Goal: Transaction & Acquisition: Purchase product/service

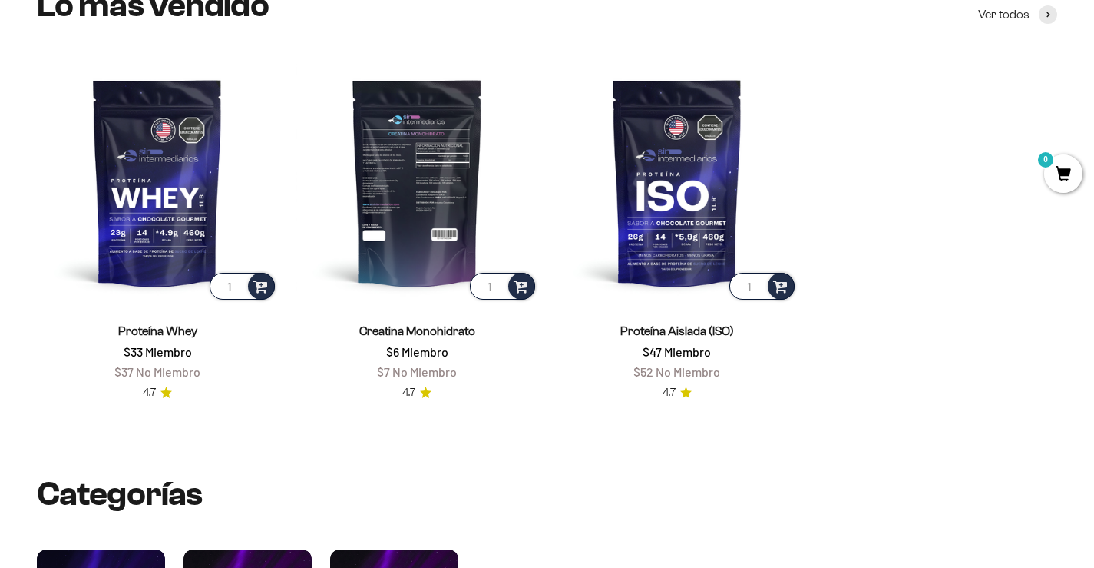
scroll to position [558, 0]
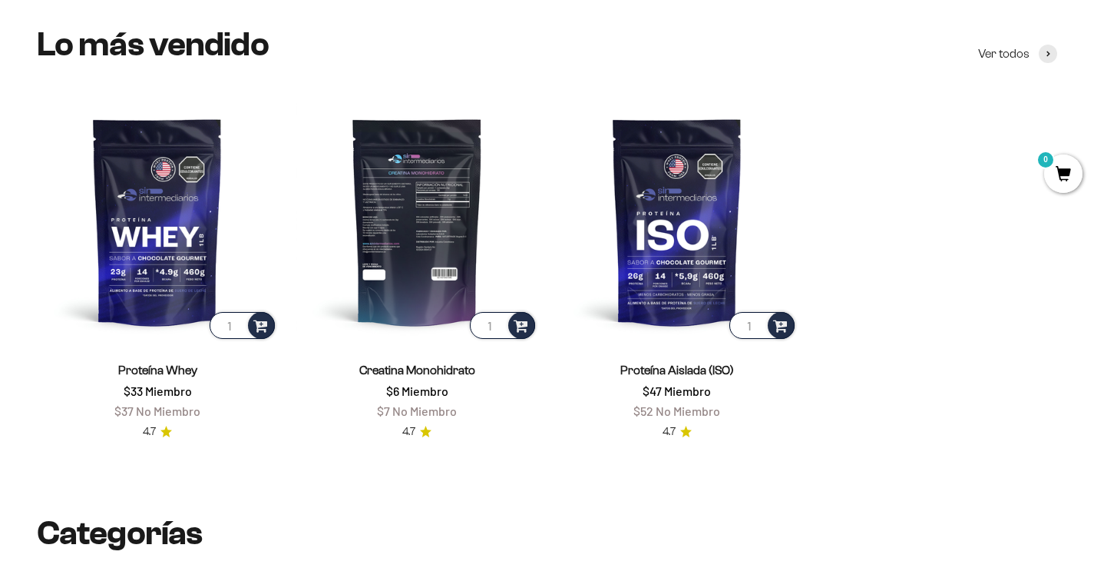
click at [427, 221] on img at bounding box center [416, 221] width 241 height 241
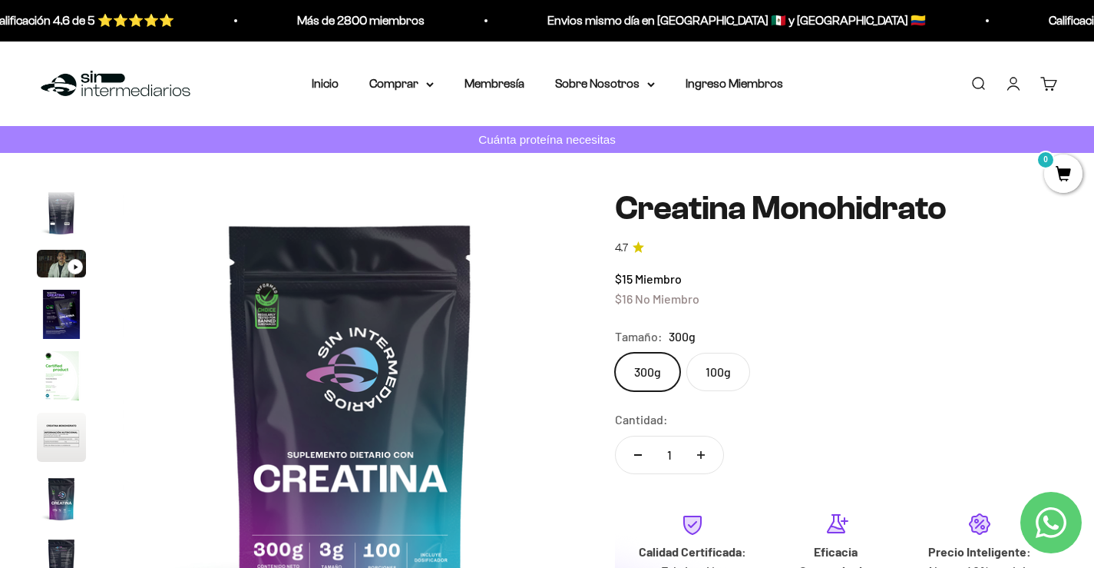
click at [703, 382] on label "100g" at bounding box center [719, 371] width 64 height 38
click at [615, 352] on input "100g" at bounding box center [614, 352] width 1 height 1
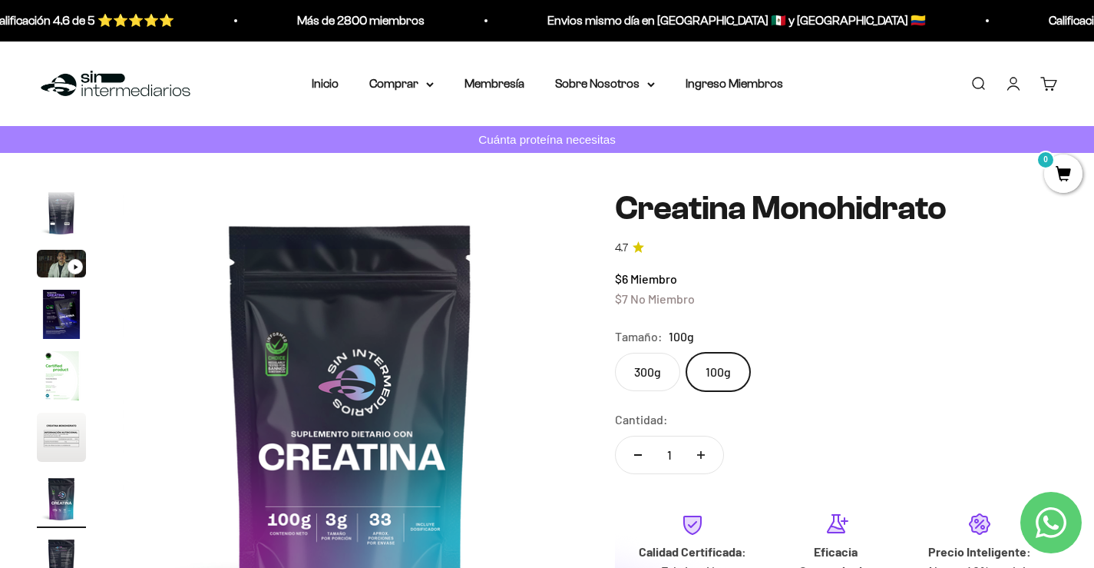
click at [504, 90] on li "Membresía" at bounding box center [495, 84] width 60 height 20
click at [507, 81] on link "Membresía" at bounding box center [495, 83] width 60 height 13
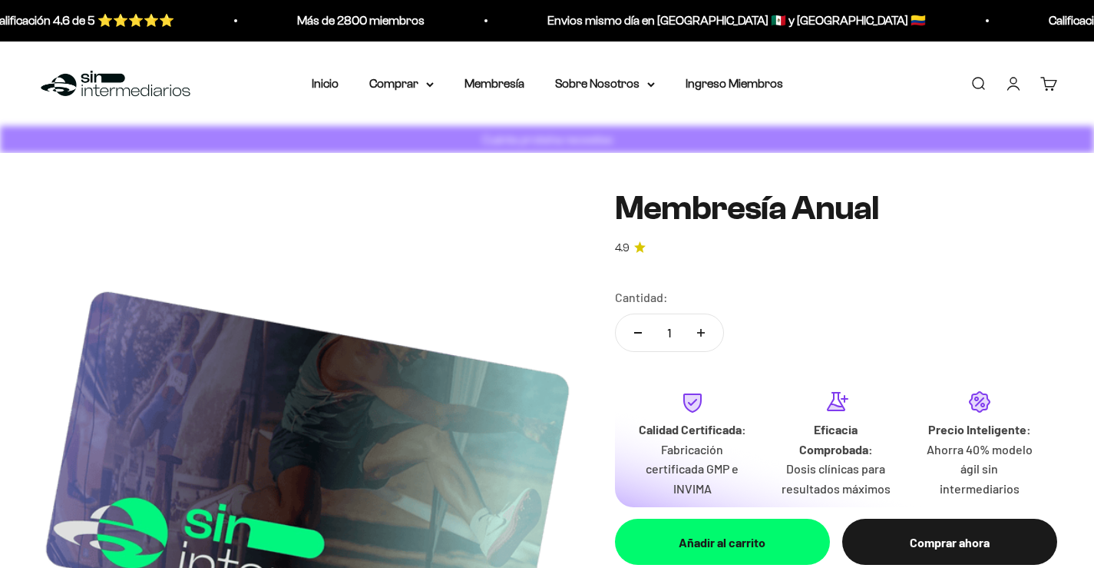
click at [423, 77] on summary "Comprar" at bounding box center [401, 84] width 65 height 20
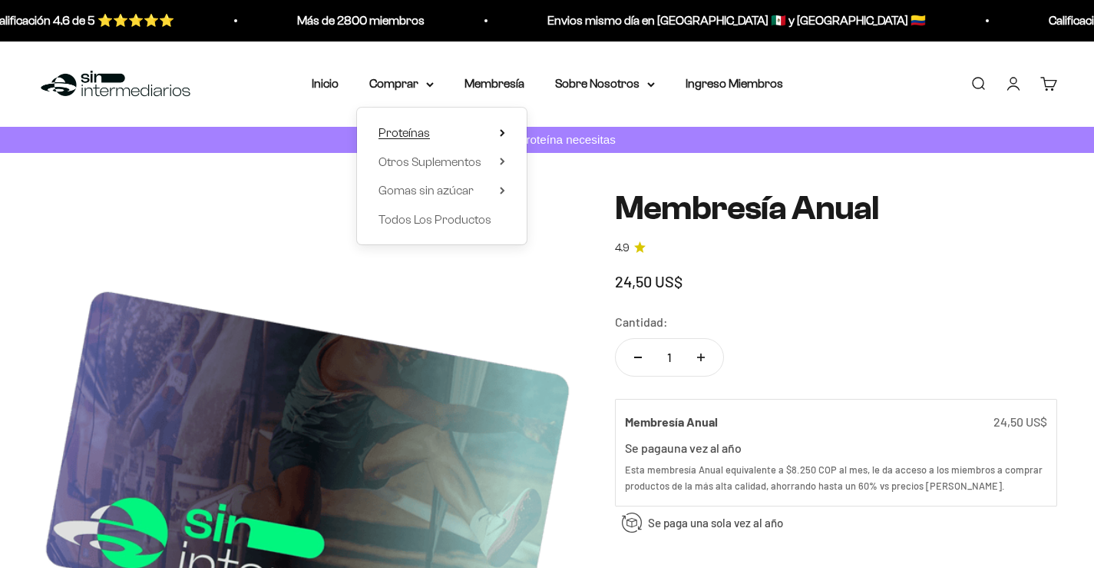
click at [432, 134] on summary "Proteínas" at bounding box center [442, 133] width 127 height 20
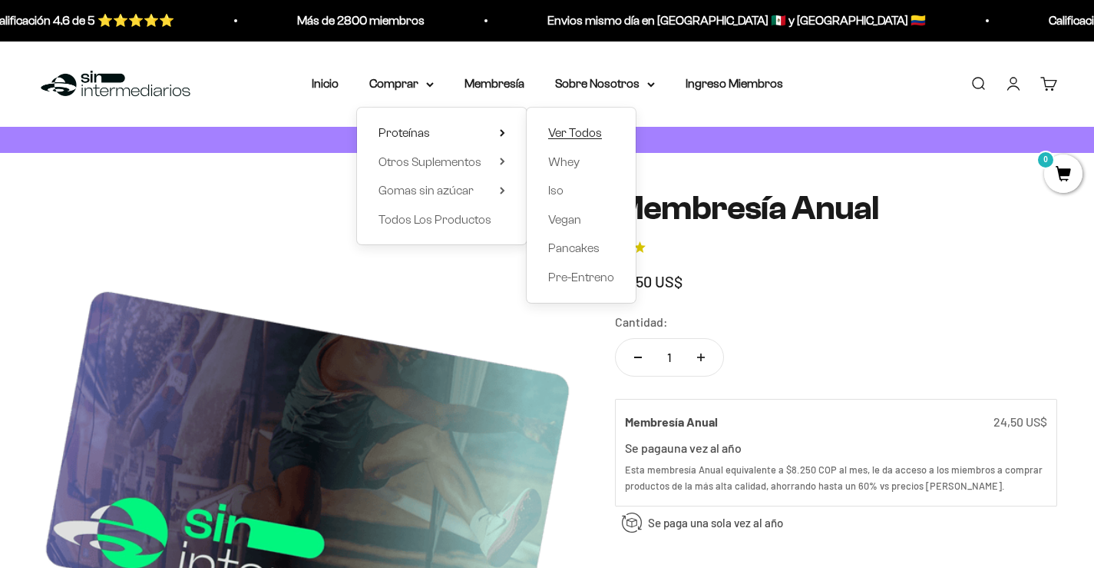
click at [601, 127] on span "Ver Todos" at bounding box center [575, 132] width 54 height 13
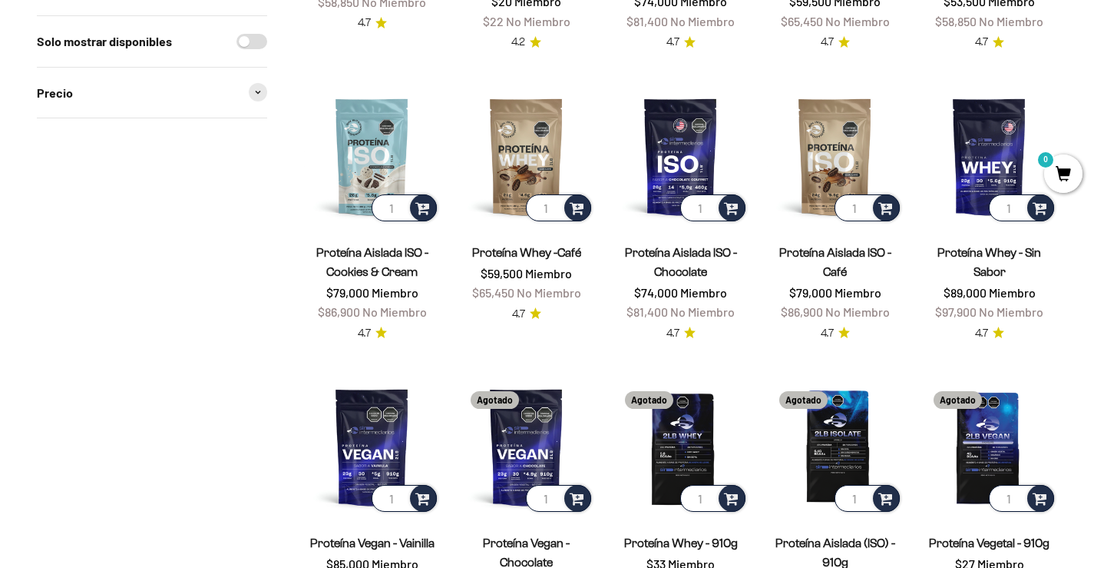
scroll to position [154, 0]
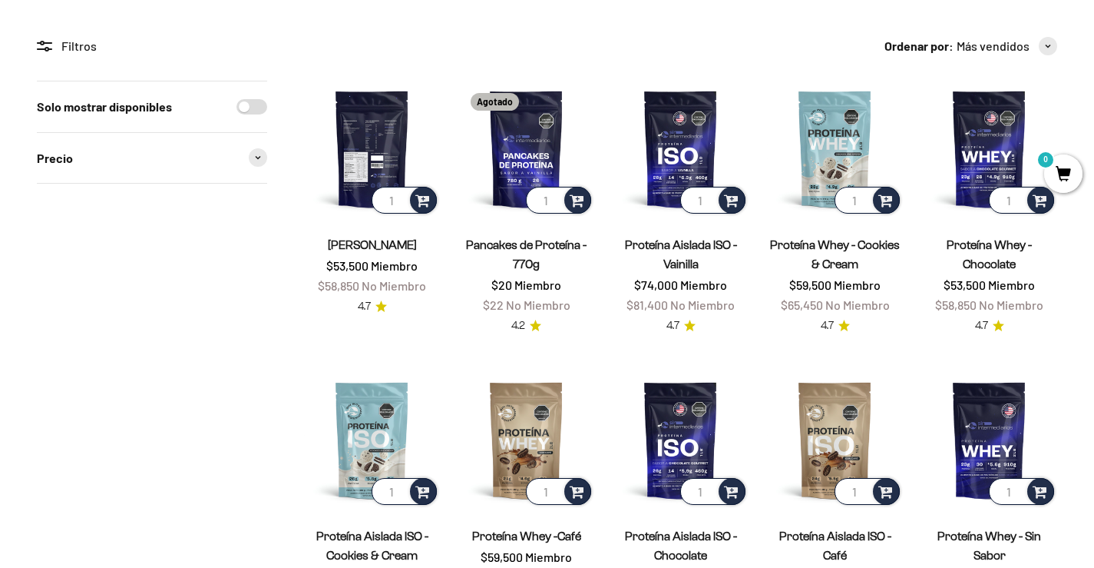
click at [377, 144] on img at bounding box center [372, 149] width 136 height 136
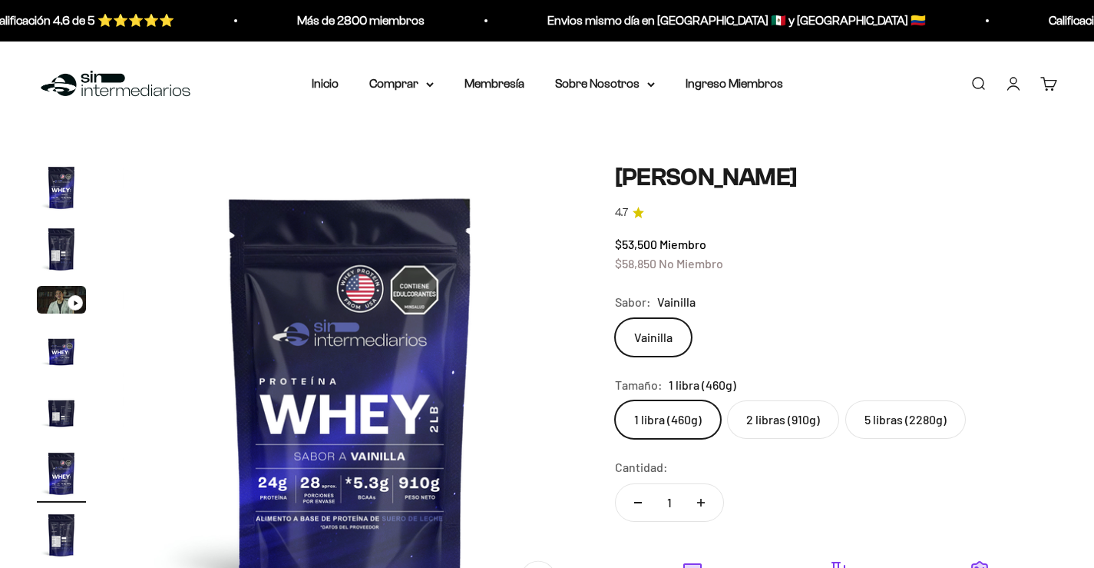
scroll to position [0, 2368]
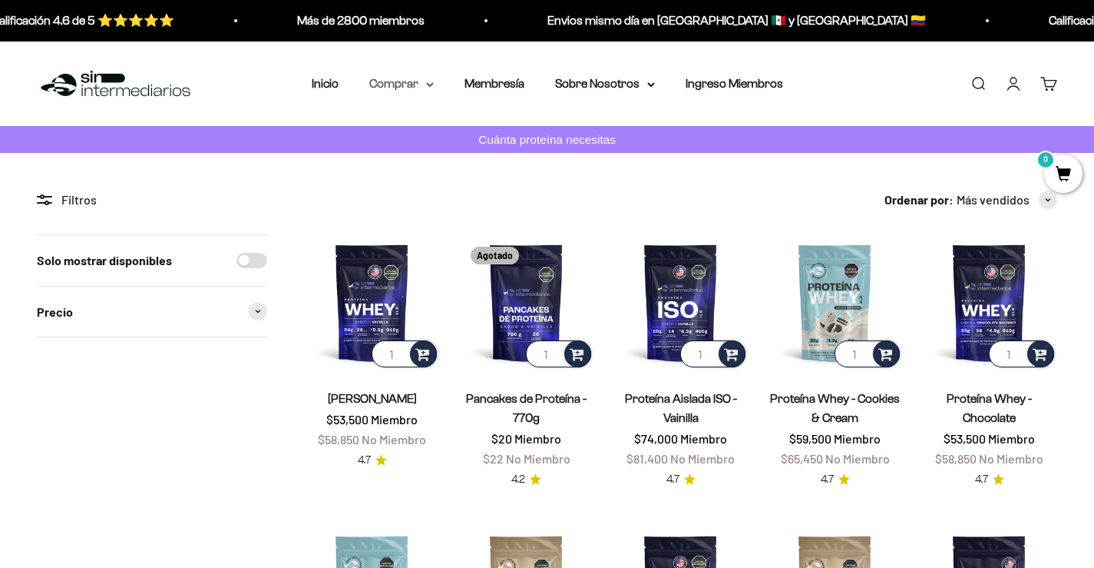
click at [409, 81] on summary "Comprar" at bounding box center [401, 84] width 65 height 20
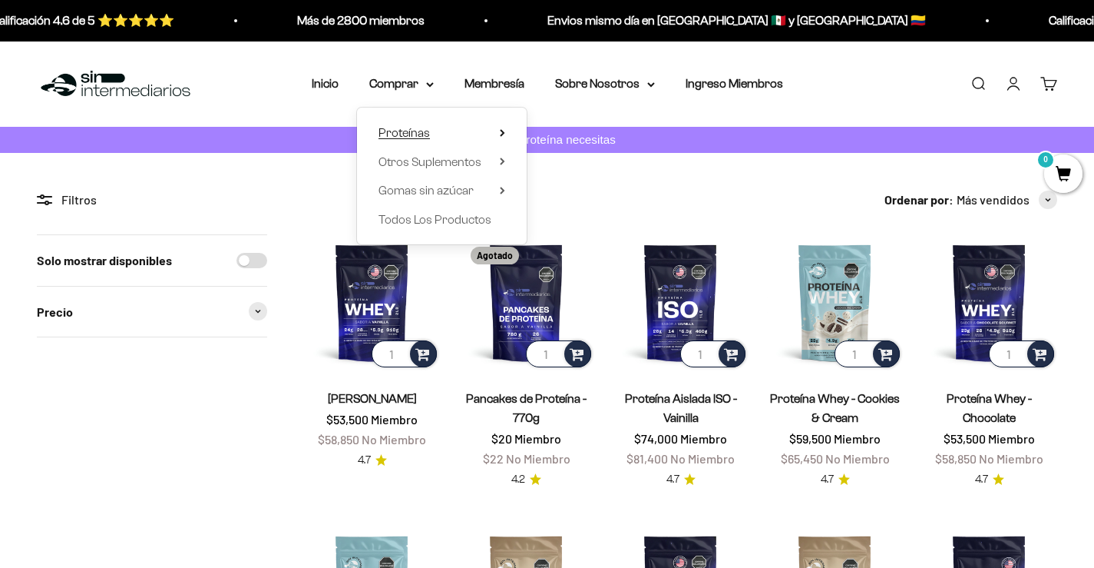
click at [495, 134] on summary "Proteínas" at bounding box center [442, 133] width 127 height 20
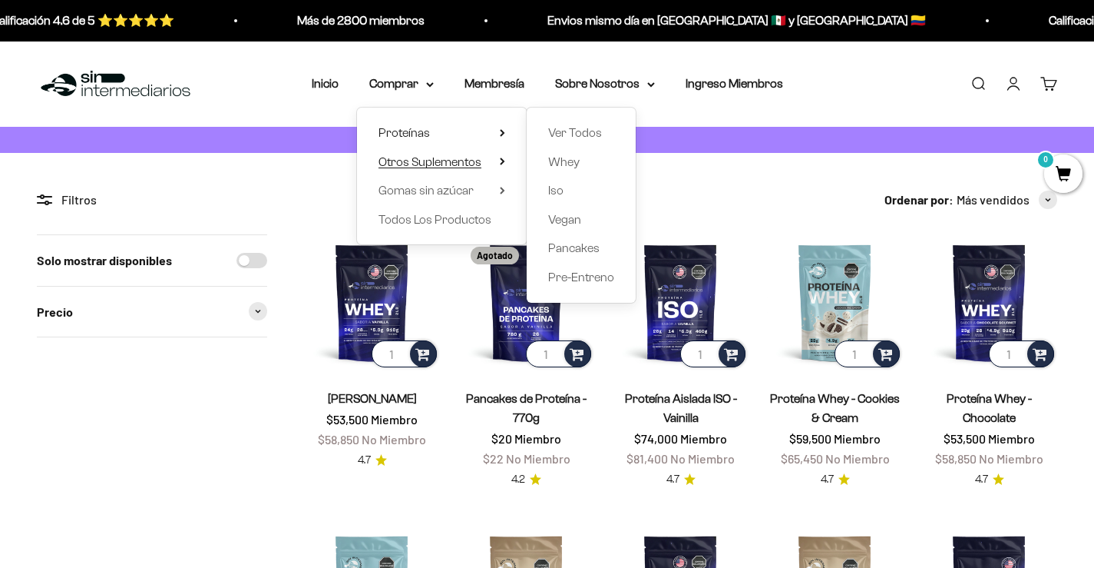
click at [496, 159] on summary "Otros Suplementos" at bounding box center [442, 161] width 127 height 20
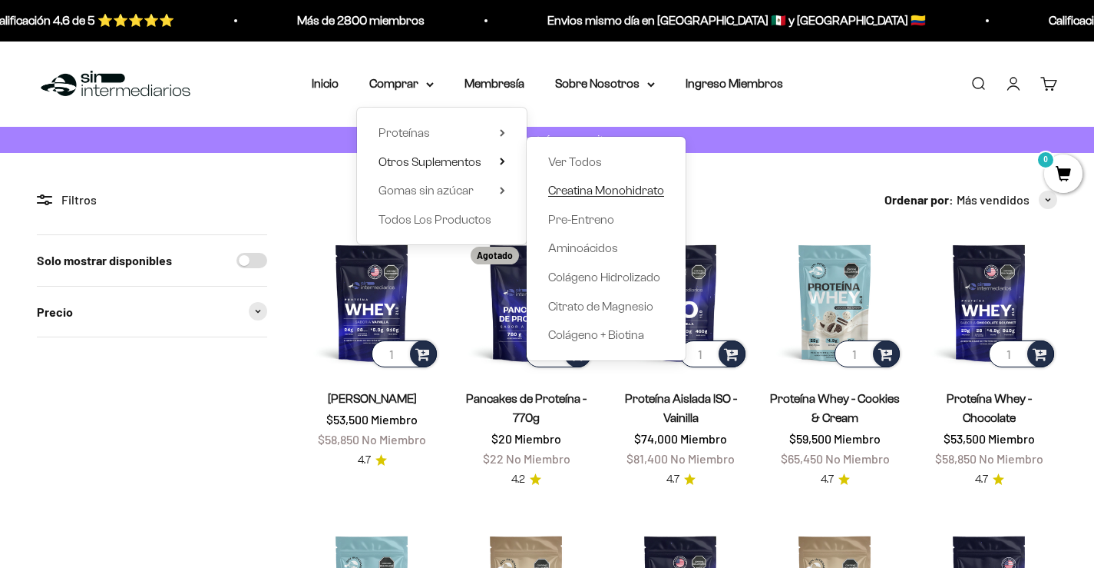
click at [594, 194] on span "Creatina Monohidrato" at bounding box center [606, 190] width 116 height 13
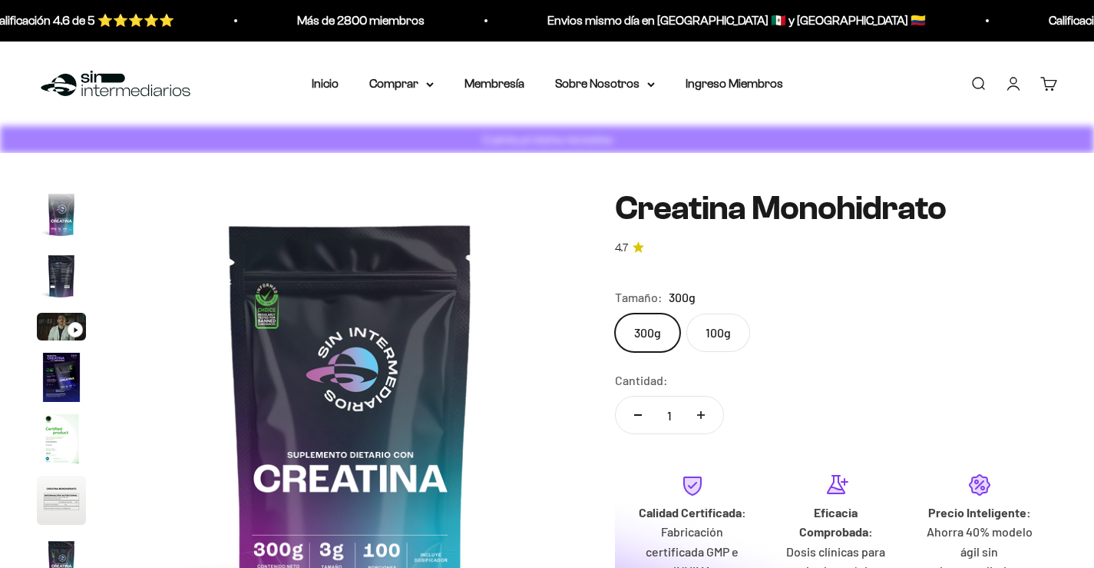
scroll to position [63, 0]
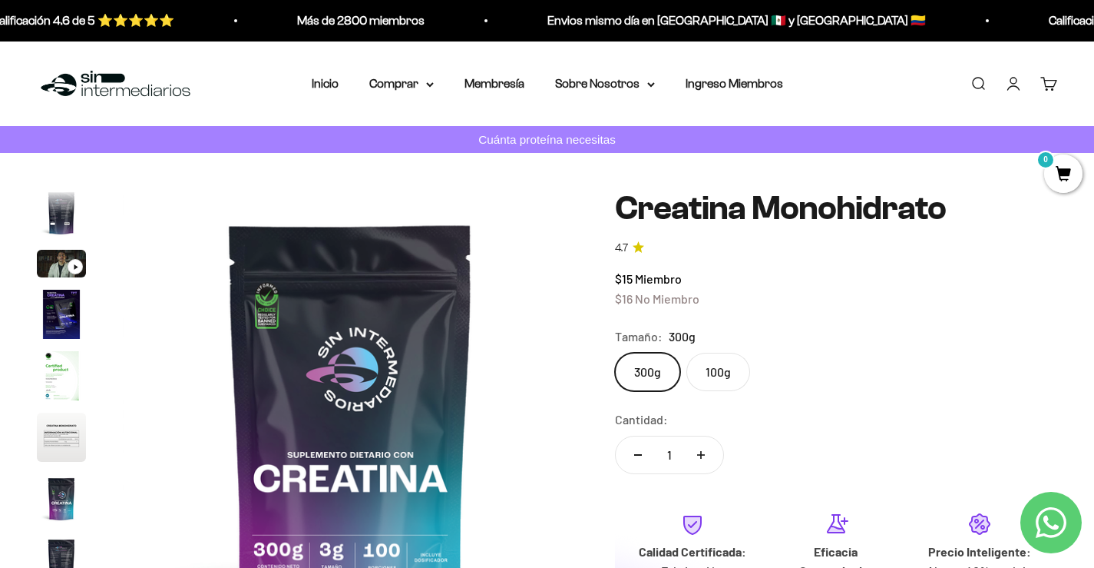
drag, startPoint x: 644, startPoint y: 293, endPoint x: 747, endPoint y: 310, distance: 105.2
click at [692, 304] on span "No Miembro" at bounding box center [667, 298] width 65 height 15
click at [746, 302] on div "$15 Miembro $16 No Miembro" at bounding box center [836, 288] width 442 height 39
drag, startPoint x: 703, startPoint y: 297, endPoint x: 876, endPoint y: 309, distance: 173.9
click at [612, 279] on div "Zoom Ir al artículo 1 Ir al artículo 2 Ir al artículo 3 Ir al artículo 4 Ir al …" at bounding box center [547, 451] width 1021 height 522
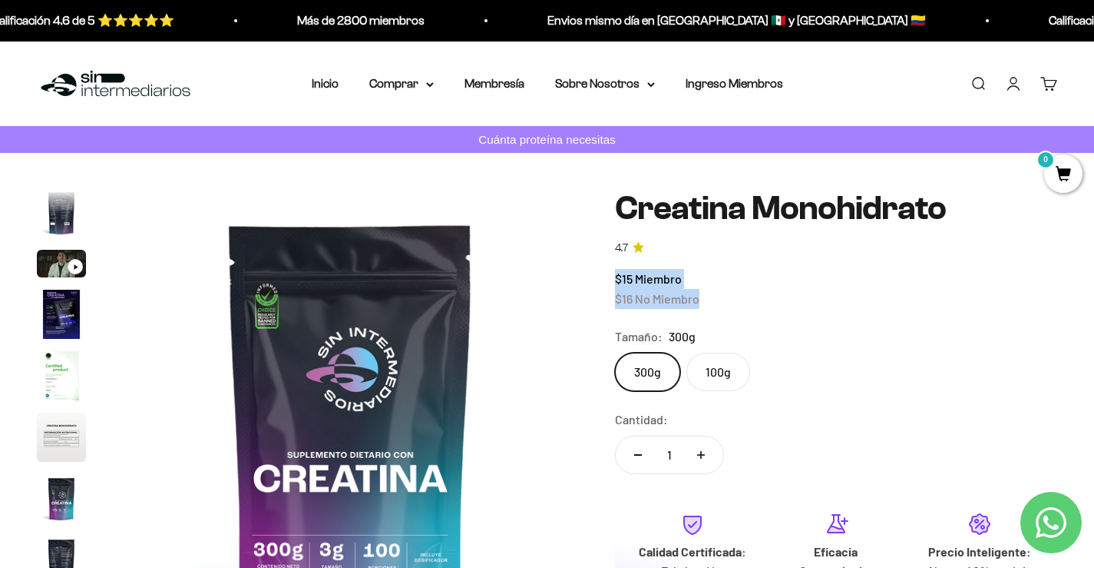
click at [895, 298] on div "$15 Miembro $16 No Miembro" at bounding box center [836, 288] width 442 height 39
click at [948, 316] on safe-sticky "Creatina Monohidrato 4.7 $15 Miembro $16 No Miembro Calidad de líder, precio in…" at bounding box center [836, 451] width 442 height 522
click at [79, 84] on img at bounding box center [115, 84] width 157 height 33
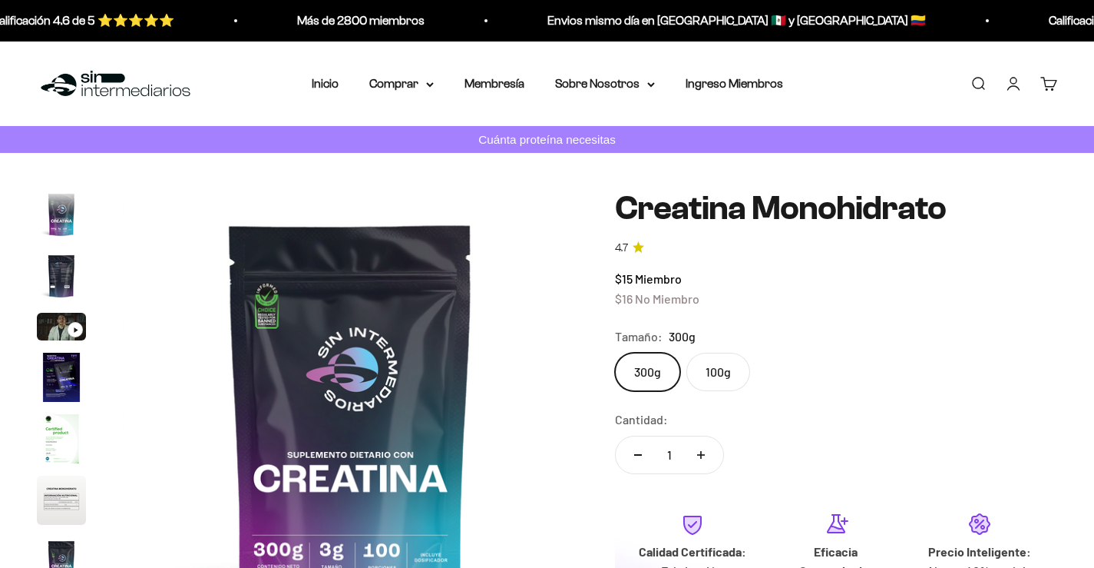
scroll to position [63, 0]
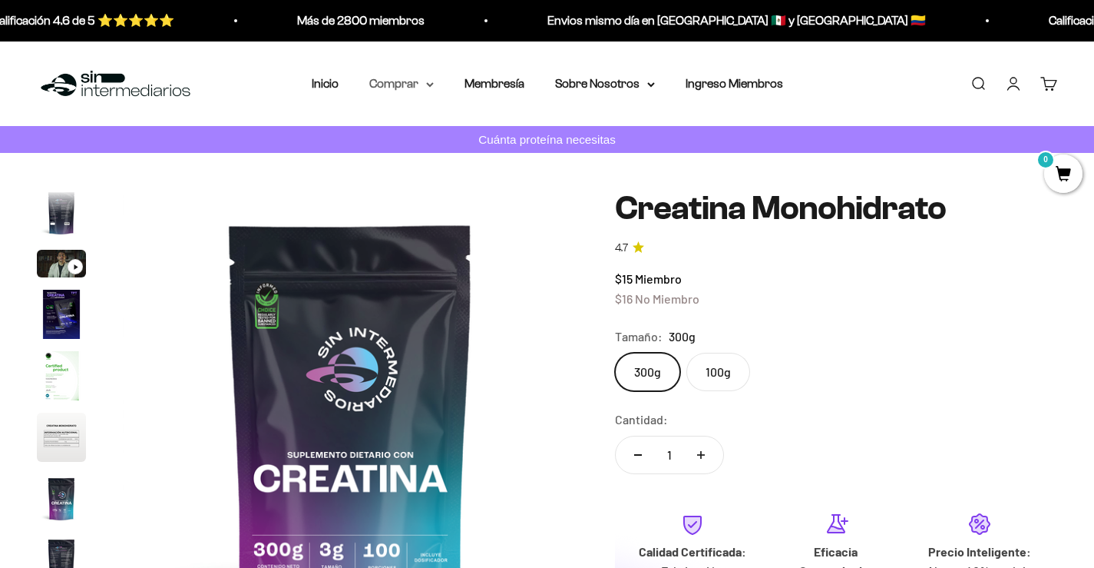
click at [392, 81] on summary "Comprar" at bounding box center [401, 84] width 65 height 20
click at [328, 84] on link "Inicio" at bounding box center [325, 83] width 27 height 13
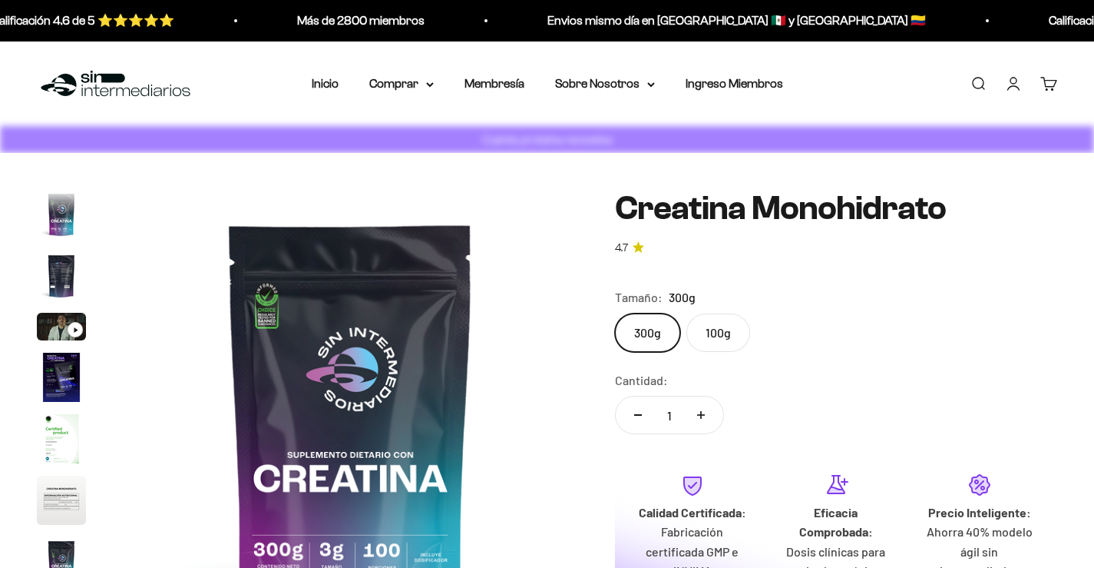
scroll to position [63, 0]
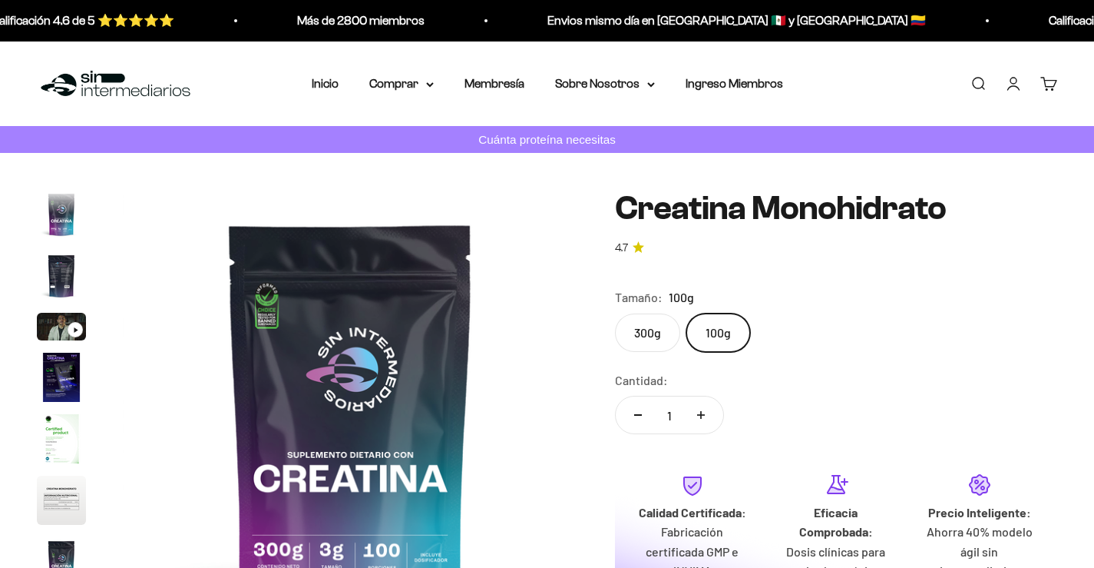
scroll to position [63, 0]
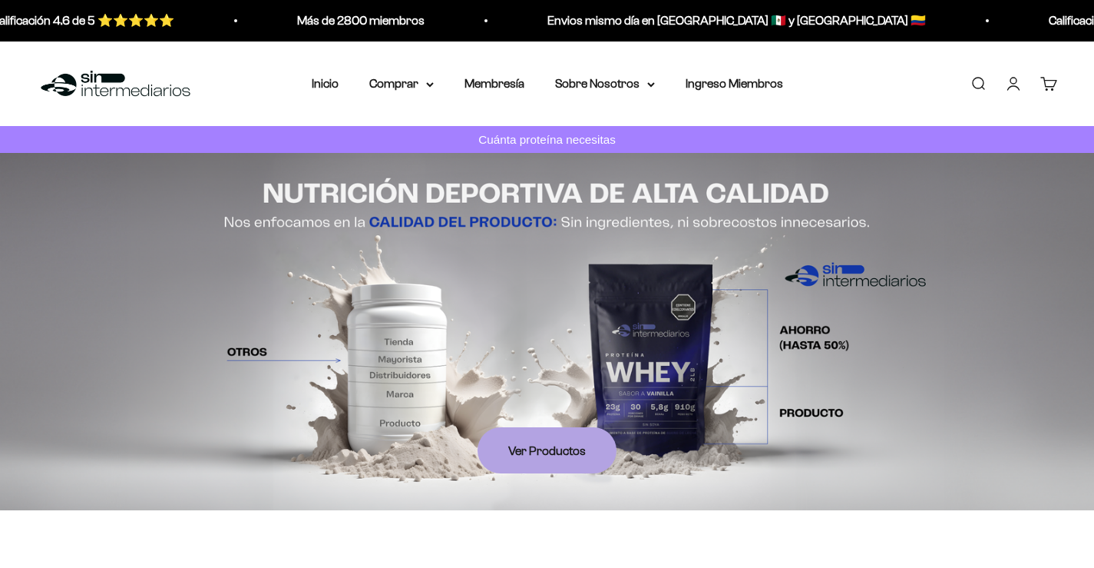
scroll to position [558, 0]
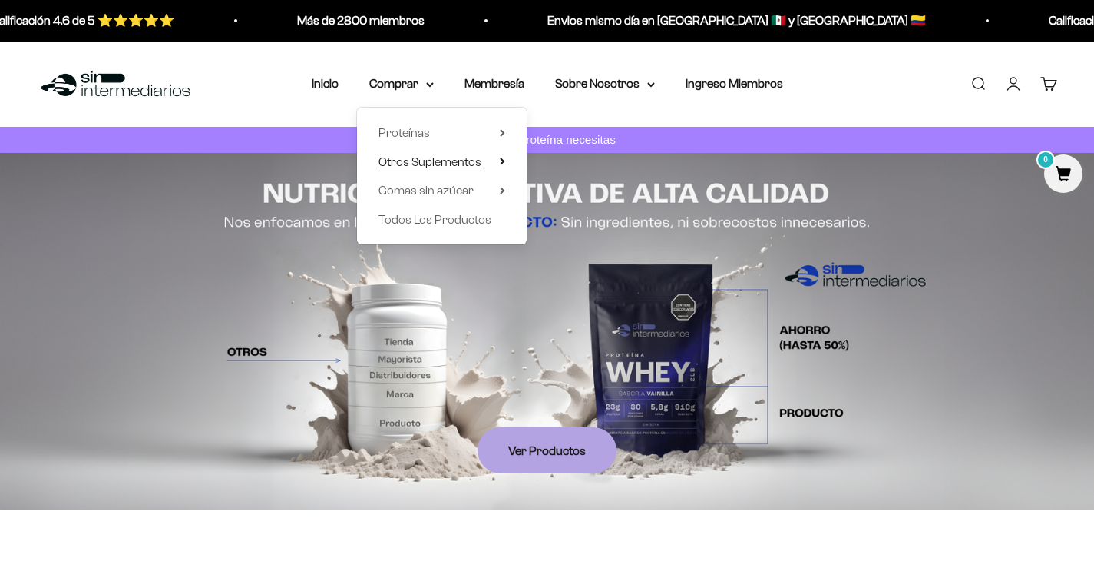
click at [498, 158] on summary "Otros Suplementos" at bounding box center [442, 161] width 127 height 20
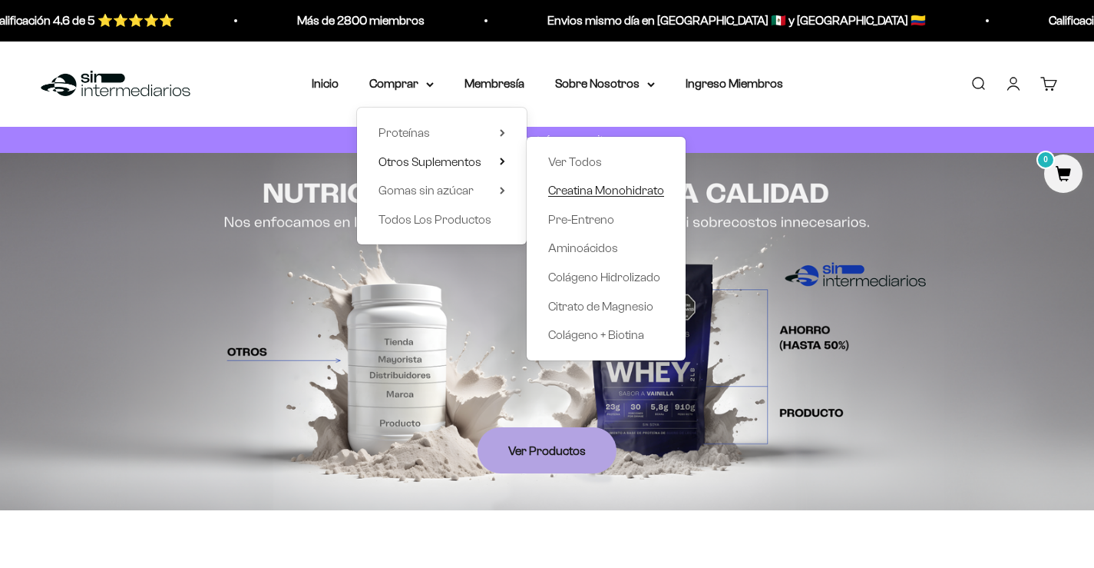
click at [594, 190] on span "Creatina Monohidrato" at bounding box center [606, 190] width 116 height 13
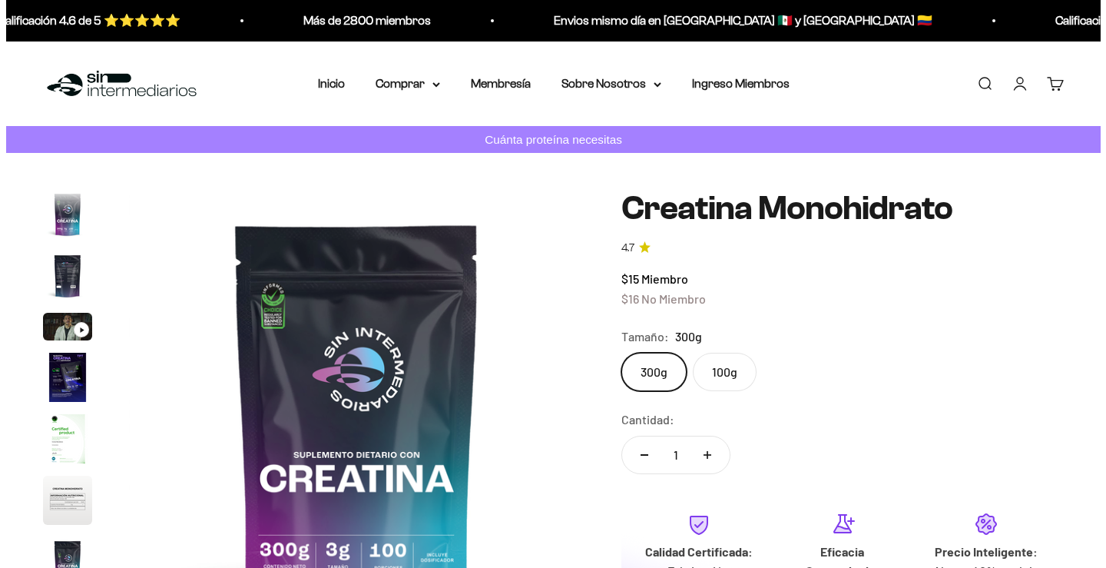
scroll to position [63, 0]
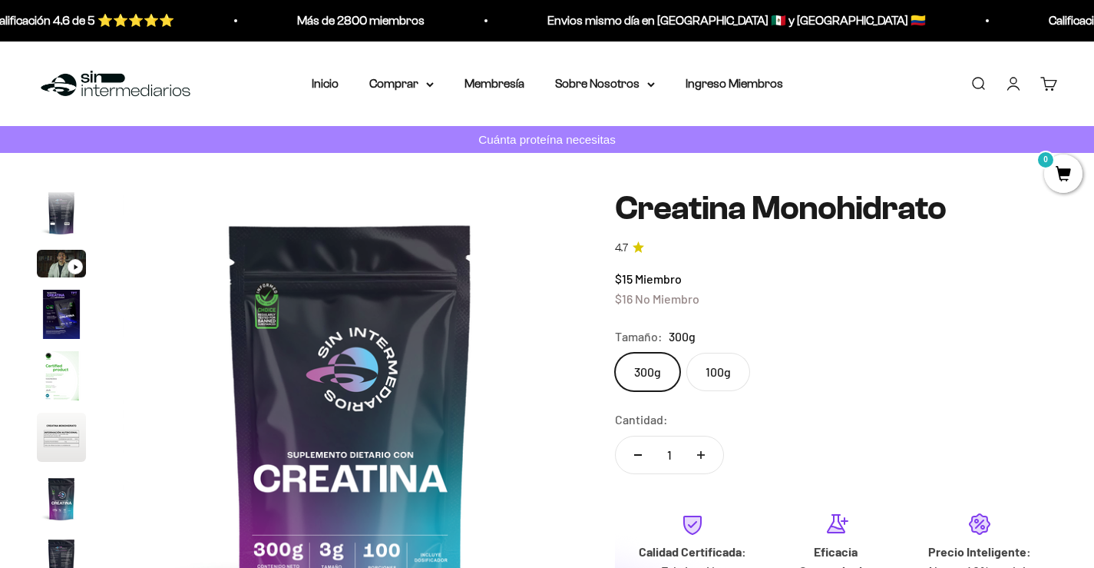
click at [974, 82] on link "Buscar" at bounding box center [978, 83] width 17 height 17
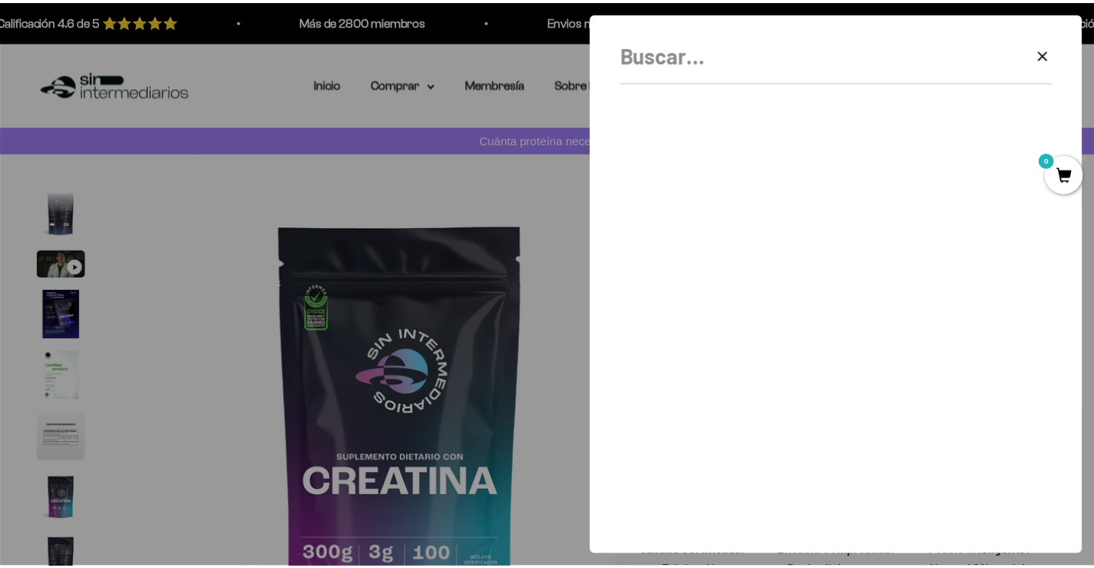
scroll to position [0, 3838]
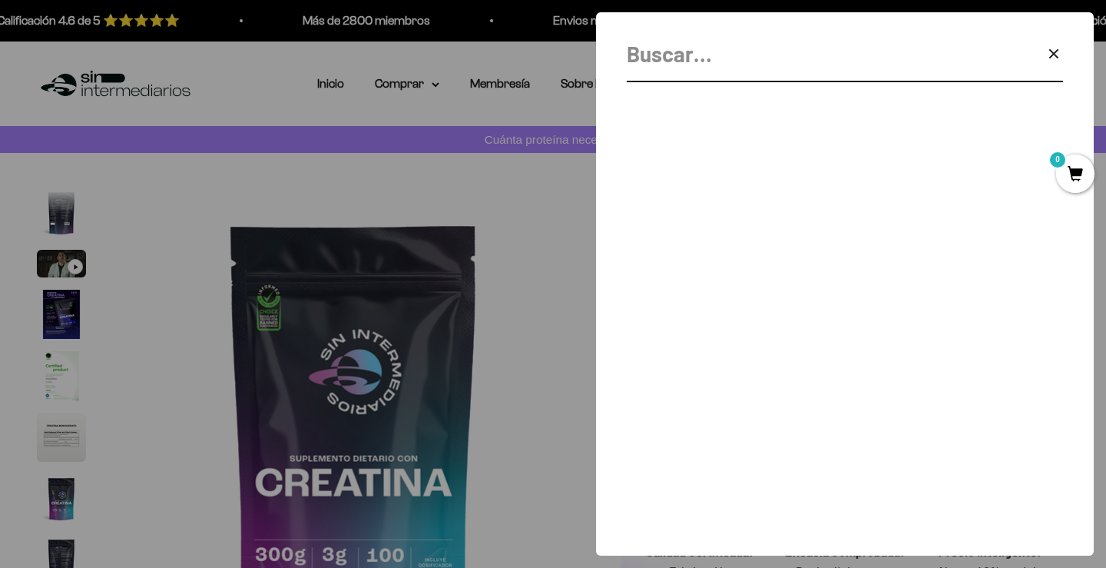
click at [1046, 55] on icon "button" at bounding box center [1053, 54] width 18 height 18
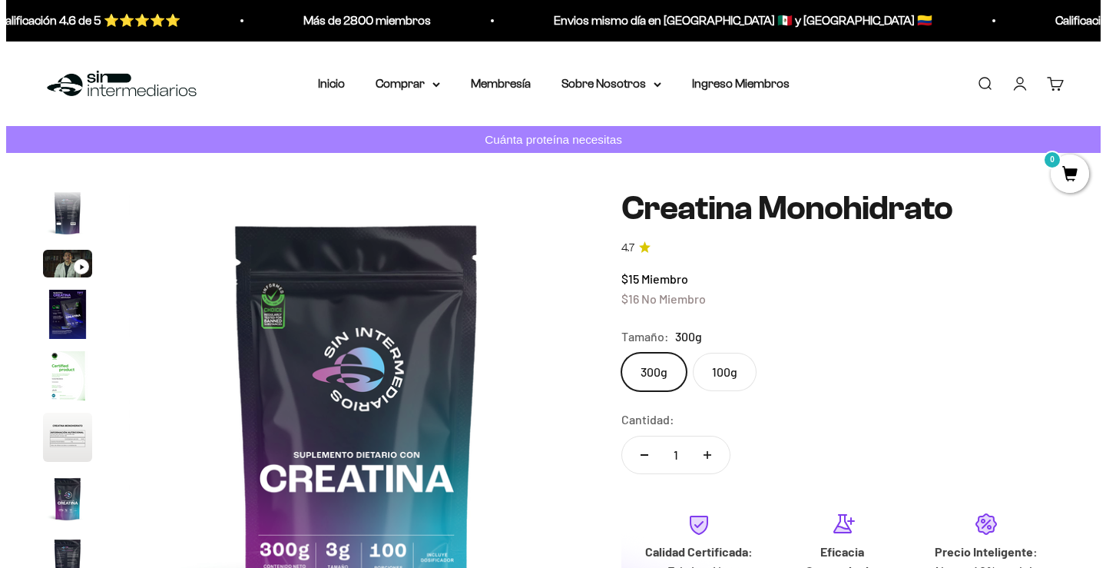
scroll to position [0, 3788]
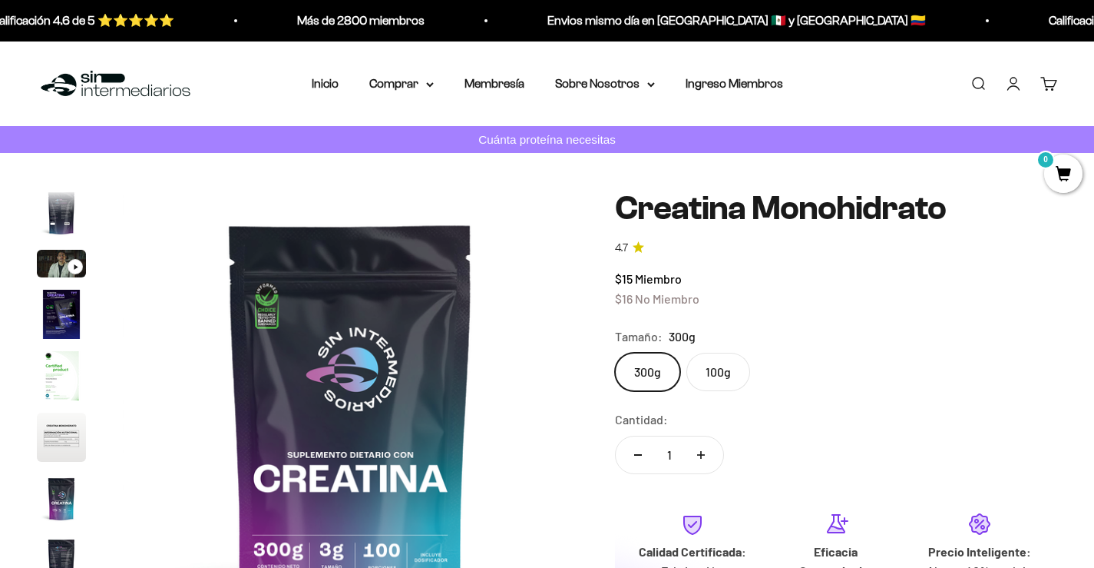
click at [1046, 84] on link "Carrito 0" at bounding box center [1049, 83] width 17 height 17
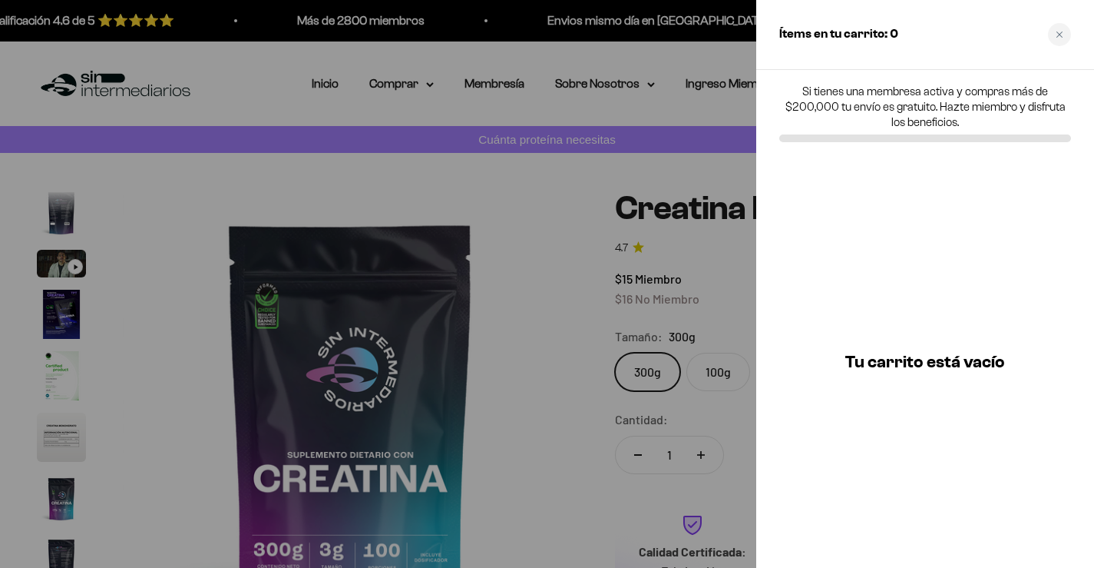
scroll to position [0, 3838]
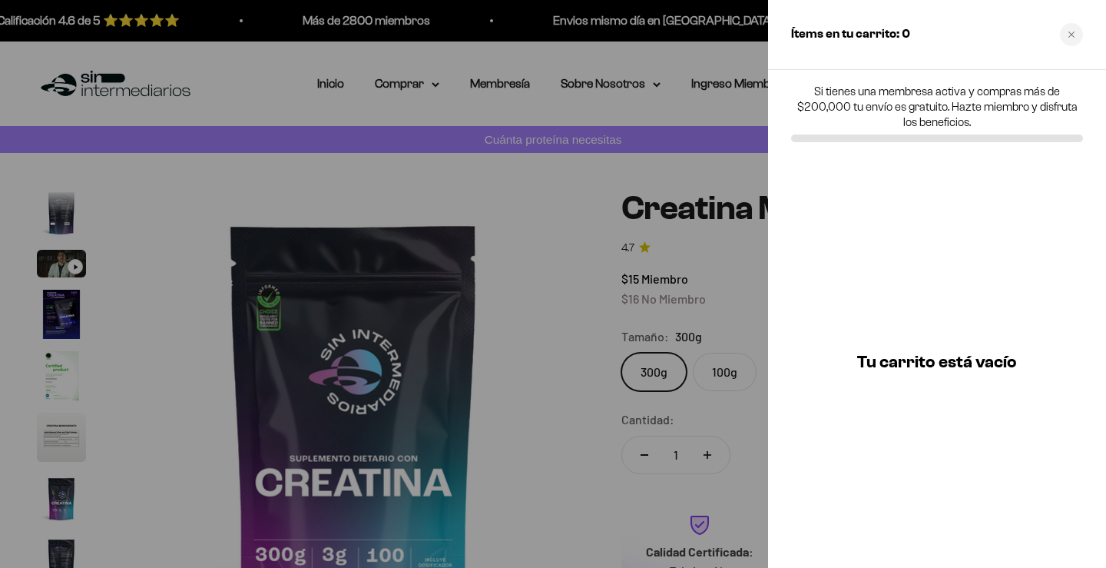
click at [336, 210] on div at bounding box center [553, 284] width 1106 height 568
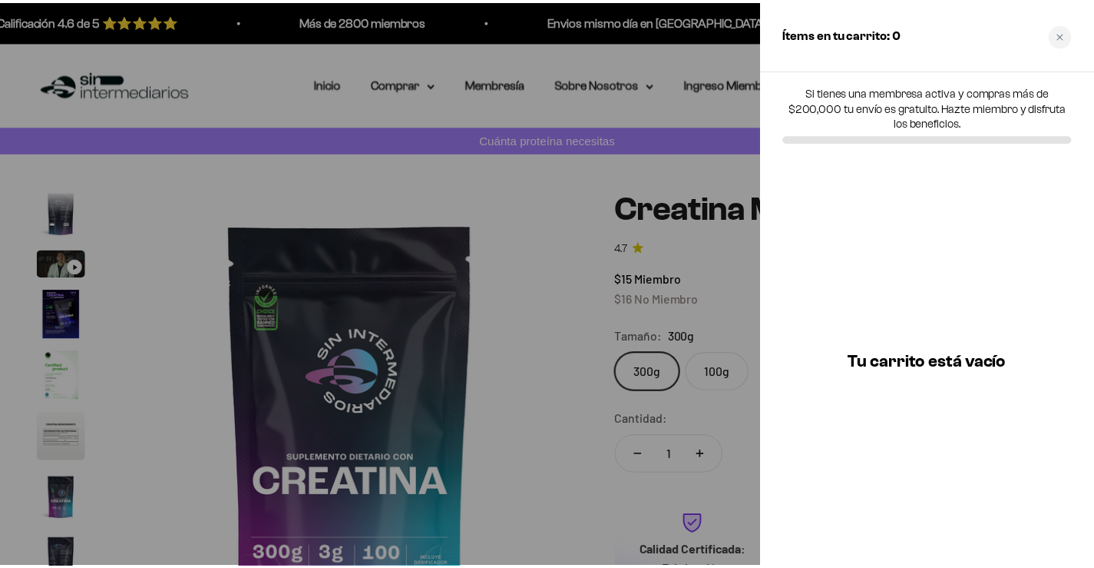
scroll to position [0, 3788]
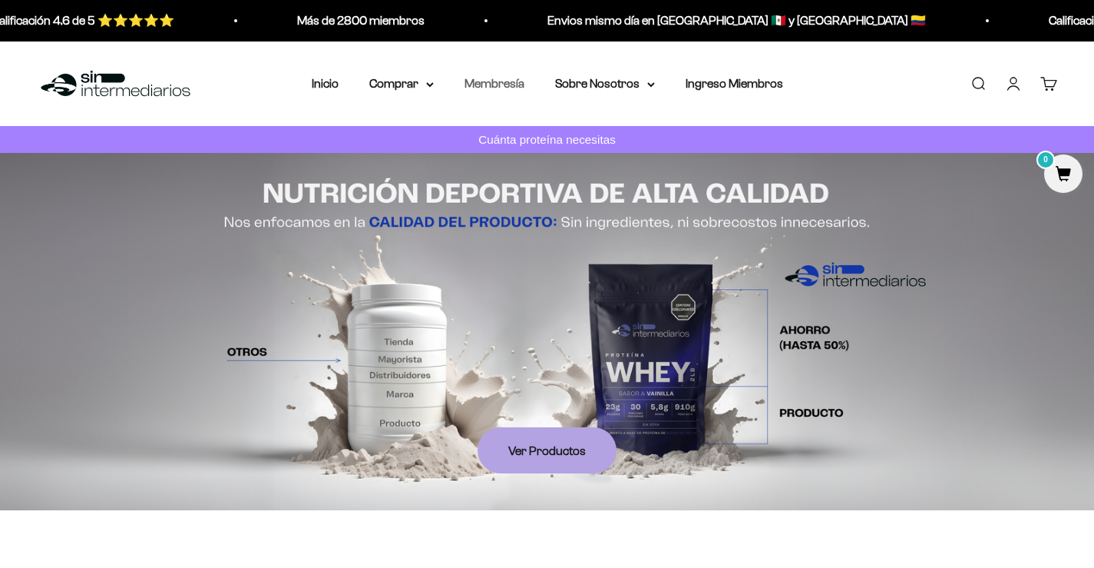
click at [508, 84] on link "Membresía" at bounding box center [495, 83] width 60 height 13
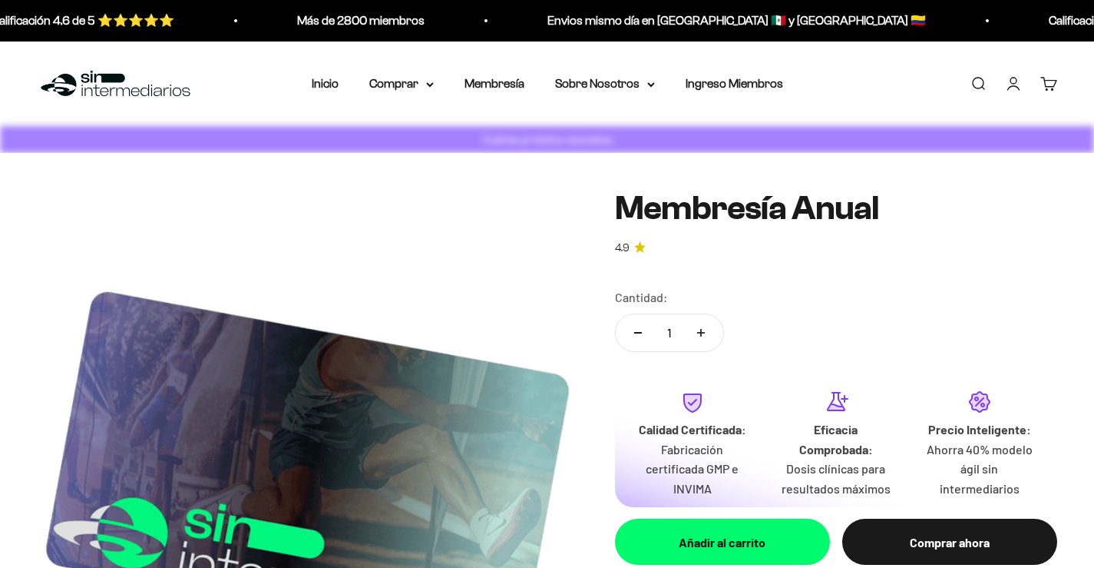
click at [413, 89] on summary "Comprar" at bounding box center [401, 84] width 65 height 20
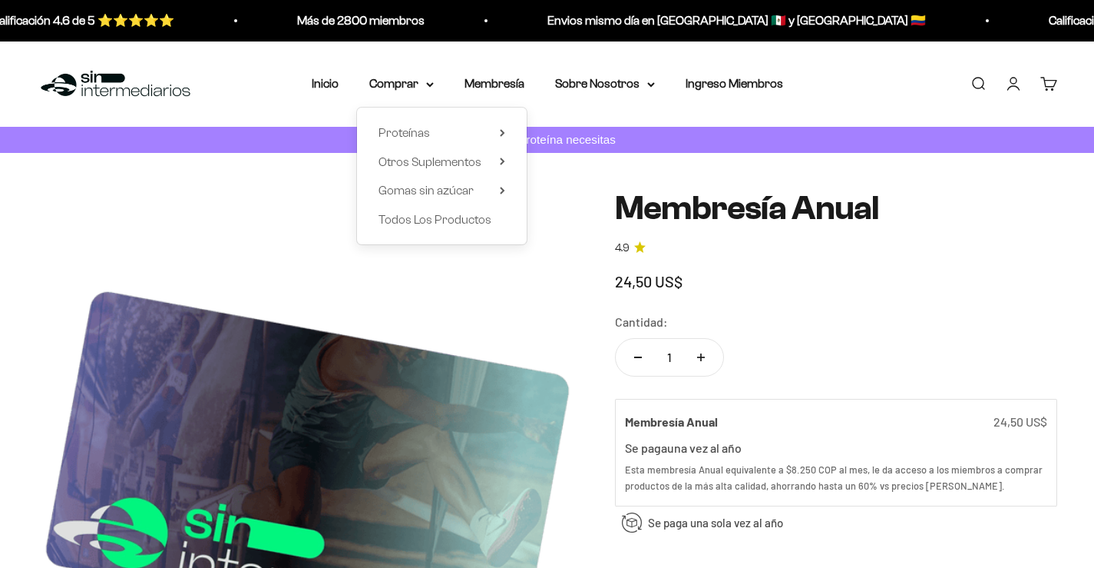
click at [423, 149] on div "Proteínas Ver Todos Whey Iso Vegan" at bounding box center [442, 176] width 170 height 137
click at [419, 137] on span "Proteínas" at bounding box center [404, 132] width 51 height 13
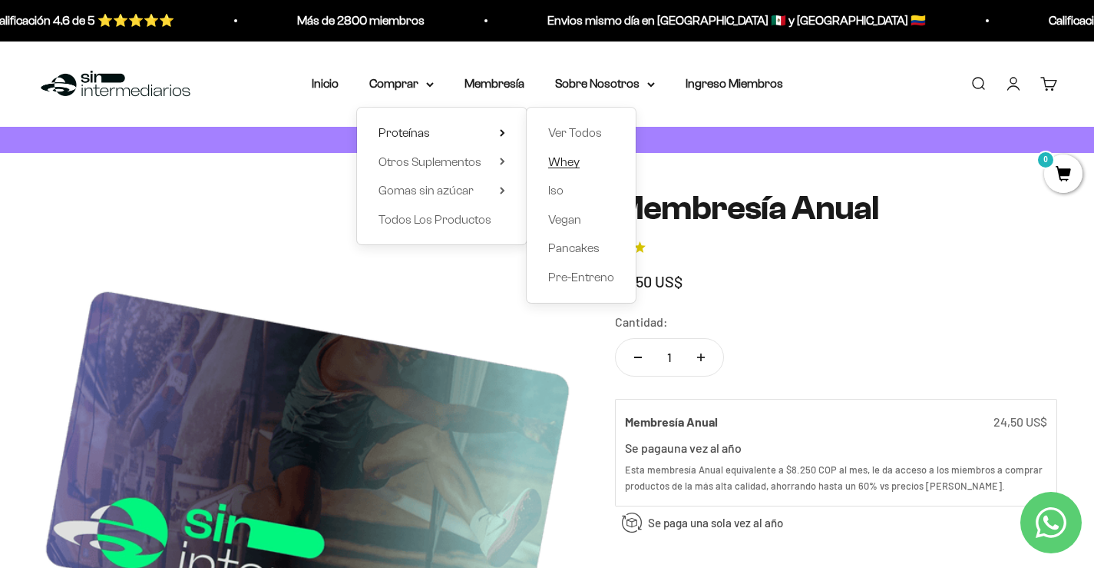
click at [560, 157] on span "Whey" at bounding box center [563, 160] width 31 height 13
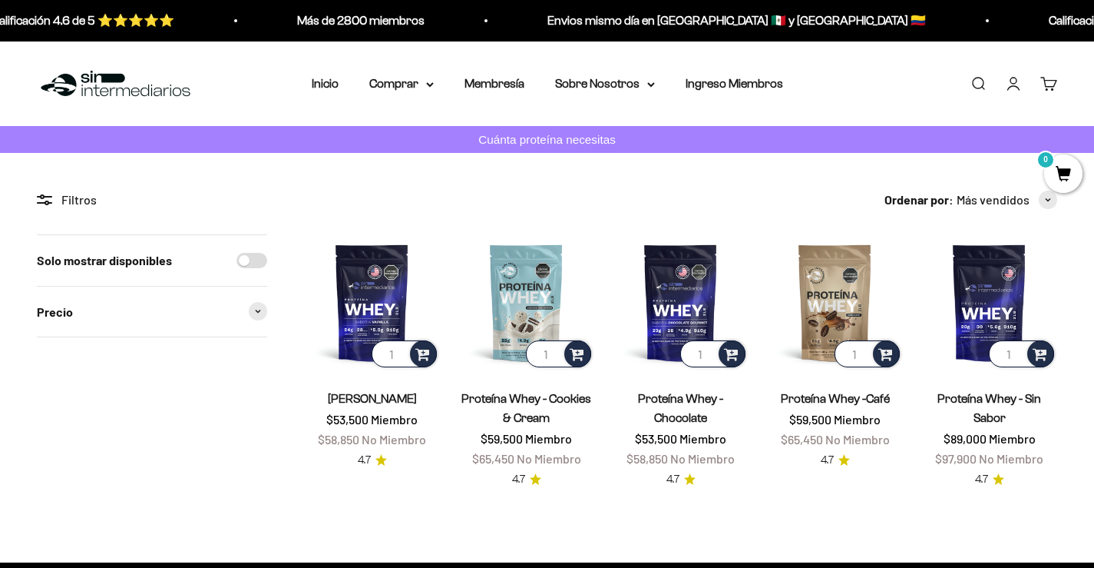
click at [256, 264] on input "Solo mostrar disponibles" at bounding box center [252, 260] width 31 height 15
checkbox input "true"
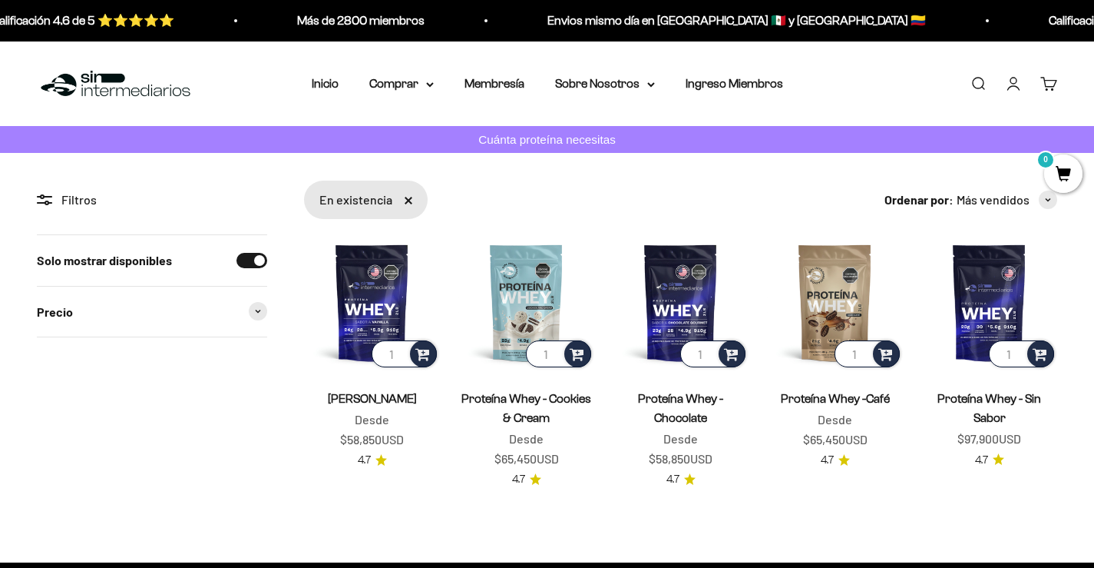
click at [247, 261] on input "Solo mostrar disponibles" at bounding box center [252, 260] width 31 height 15
checkbox input "false"
click at [260, 316] on span at bounding box center [258, 311] width 18 height 18
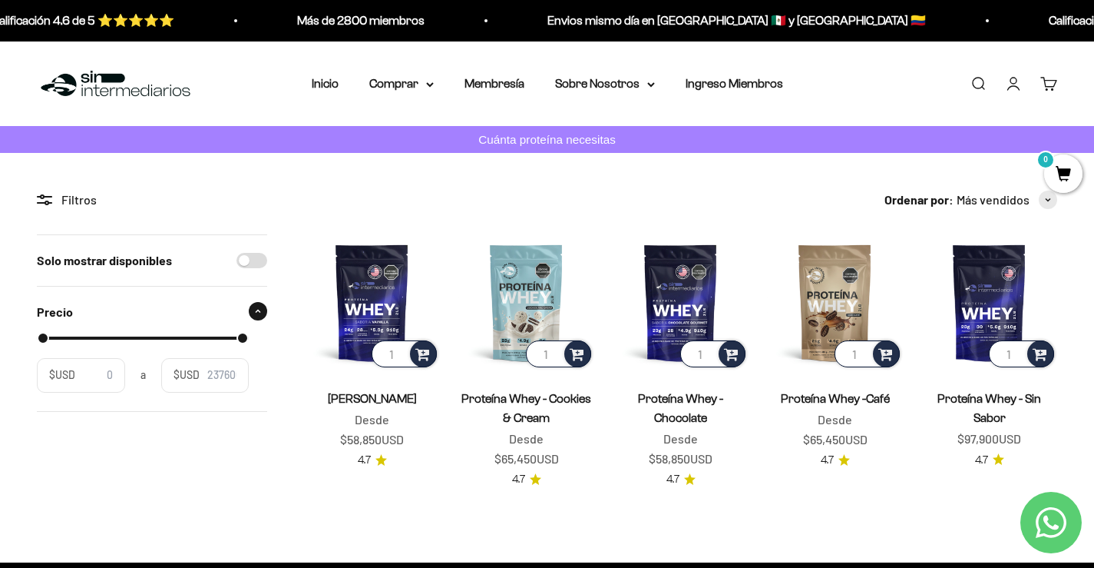
click at [60, 378] on span "$USD" at bounding box center [62, 374] width 26 height 17
click at [83, 378] on input "$USD" at bounding box center [98, 374] width 30 height 17
click at [217, 377] on input "$USD" at bounding box center [222, 374] width 30 height 17
click at [137, 376] on div "$USD a $USD" at bounding box center [143, 375] width 212 height 34
click at [258, 261] on input "Solo mostrar disponibles" at bounding box center [252, 260] width 31 height 15
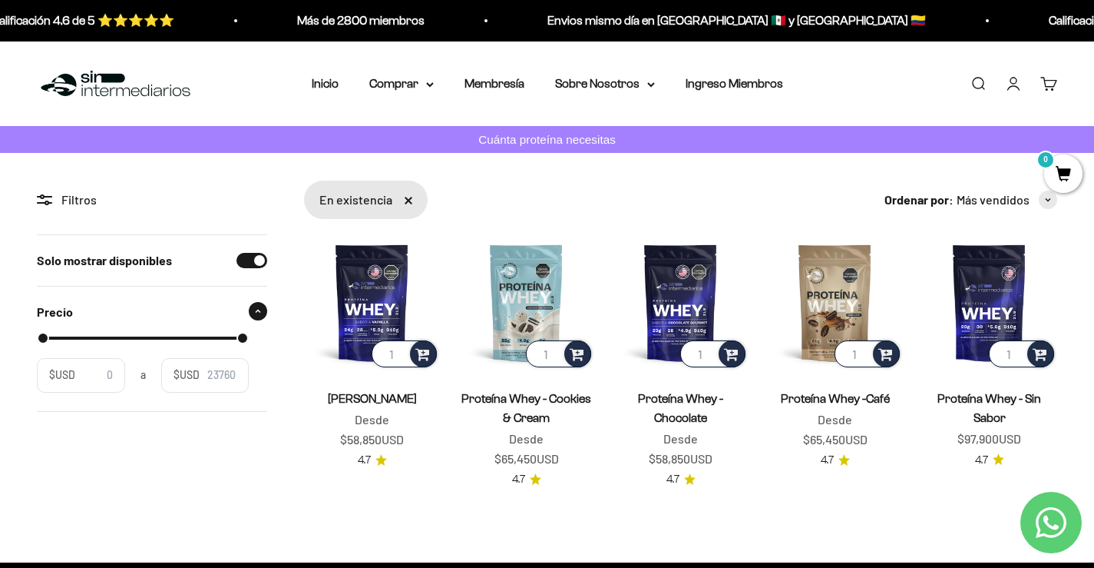
click at [49, 200] on icon at bounding box center [44, 199] width 15 height 11
click at [264, 252] on div "Solo mostrar disponibles" at bounding box center [152, 260] width 230 height 51
click at [263, 255] on input "Solo mostrar disponibles" at bounding box center [252, 260] width 31 height 15
click at [316, 75] on li "Inicio" at bounding box center [325, 84] width 27 height 20
click at [323, 86] on link "Inicio" at bounding box center [325, 83] width 27 height 13
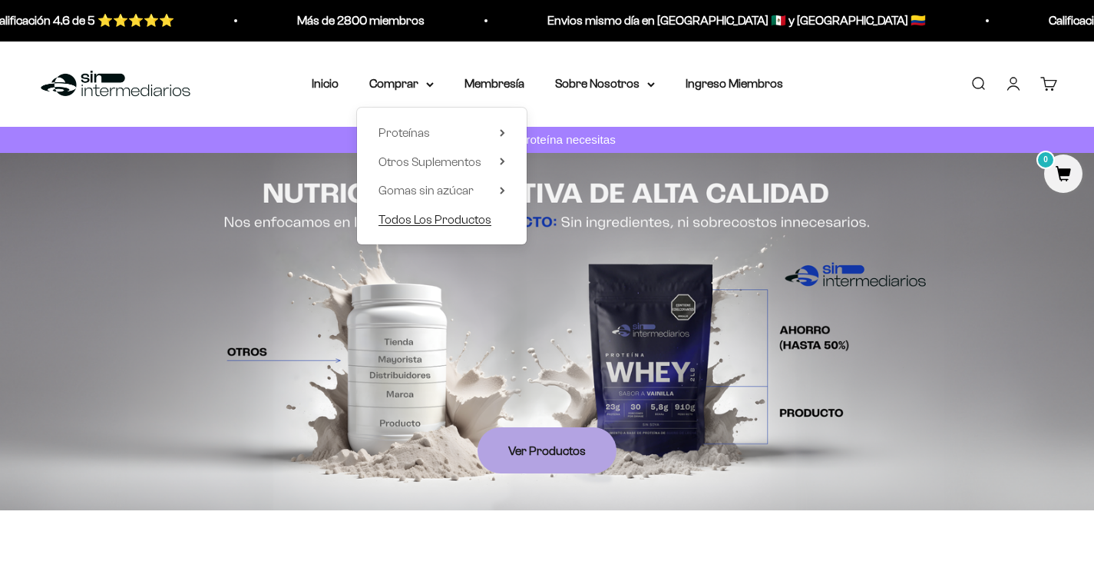
click at [454, 220] on span "Todos Los Productos" at bounding box center [435, 218] width 113 height 13
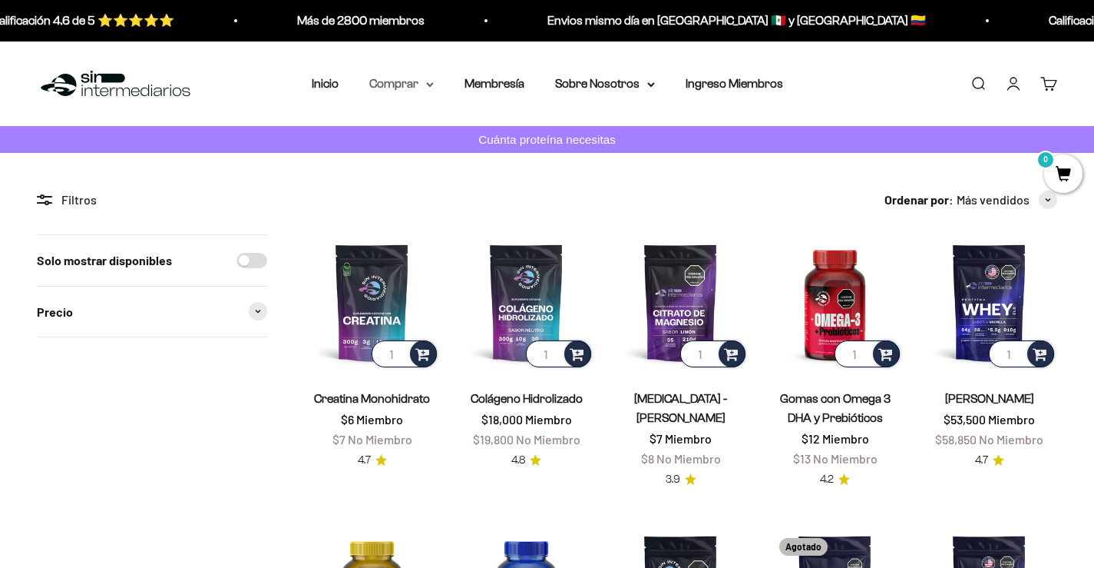
click at [398, 81] on summary "Comprar" at bounding box center [401, 84] width 65 height 20
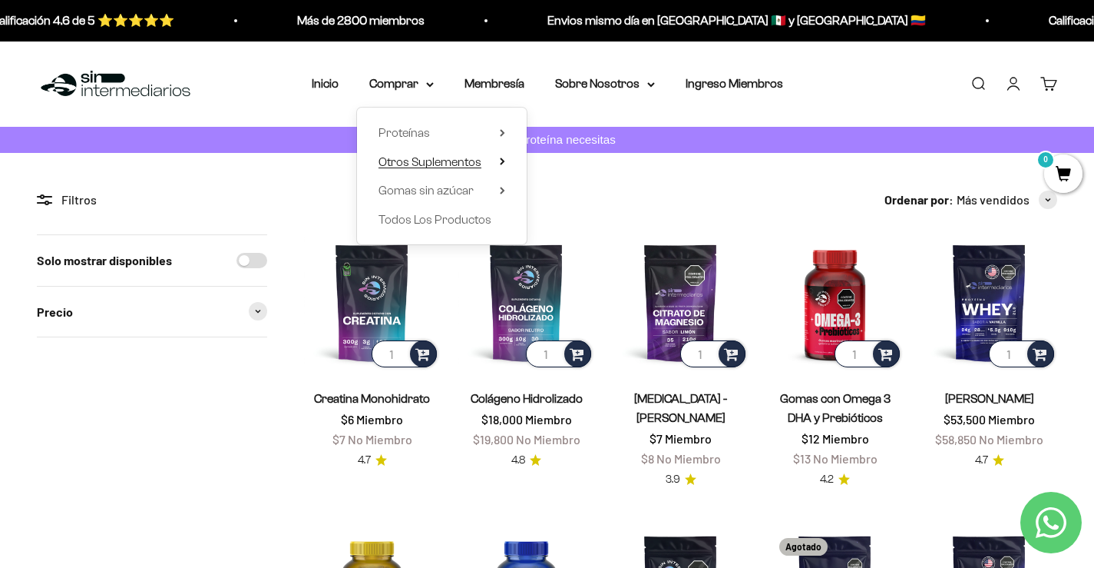
click at [494, 154] on summary "Otros Suplementos" at bounding box center [442, 161] width 127 height 20
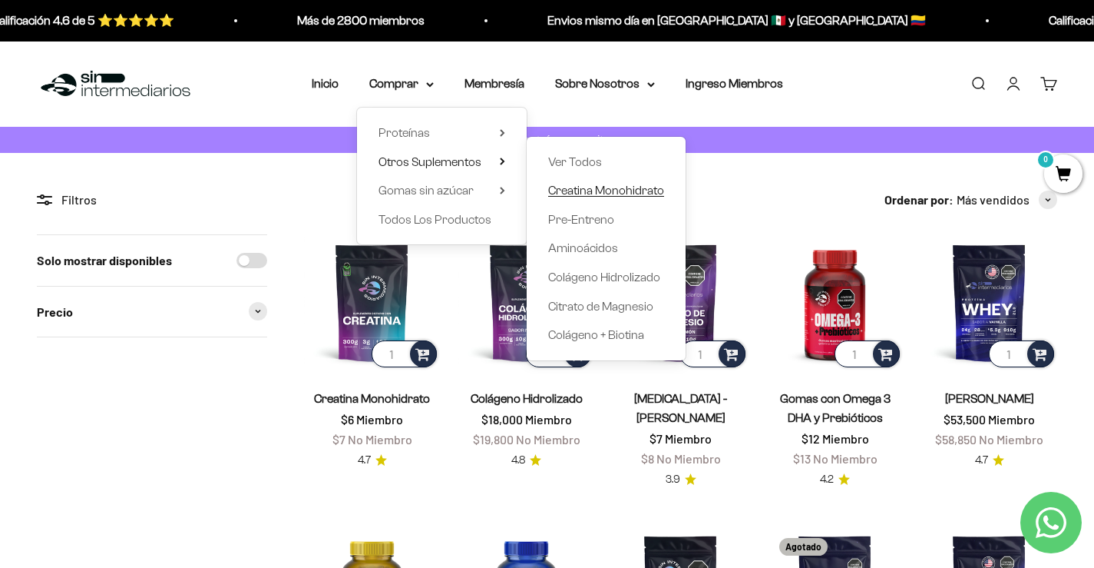
click at [611, 187] on span "Creatina Monohidrato" at bounding box center [606, 190] width 116 height 13
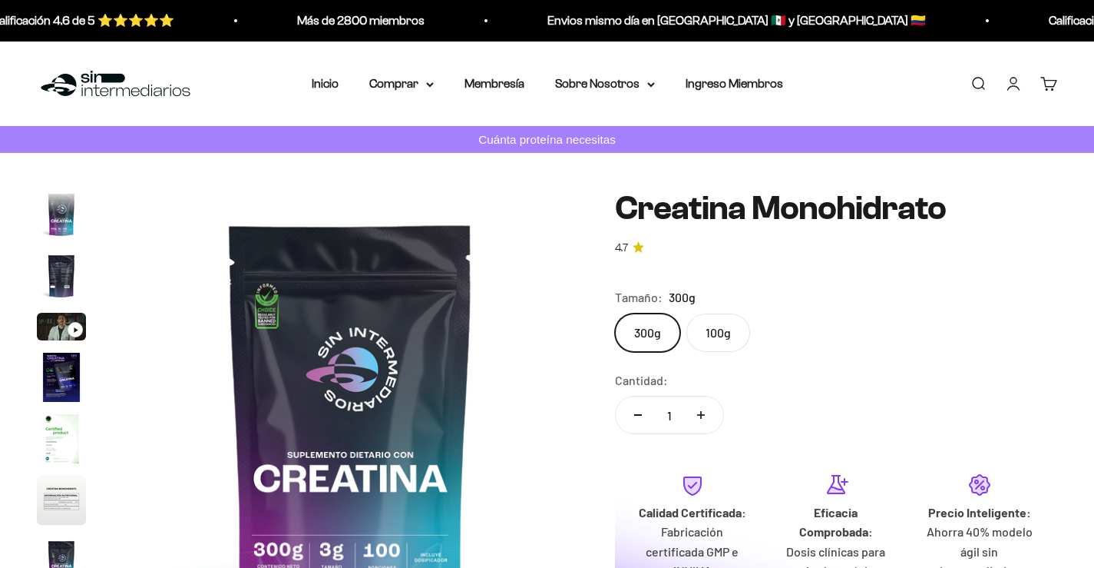
scroll to position [63, 0]
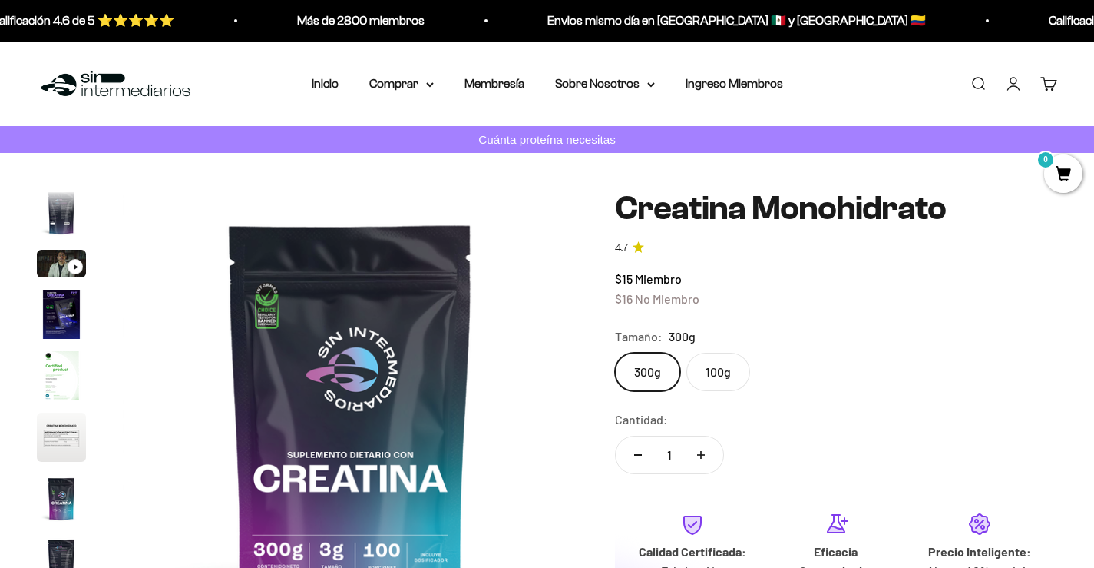
click at [50, 206] on img "Ir al artículo 2" at bounding box center [61, 212] width 49 height 49
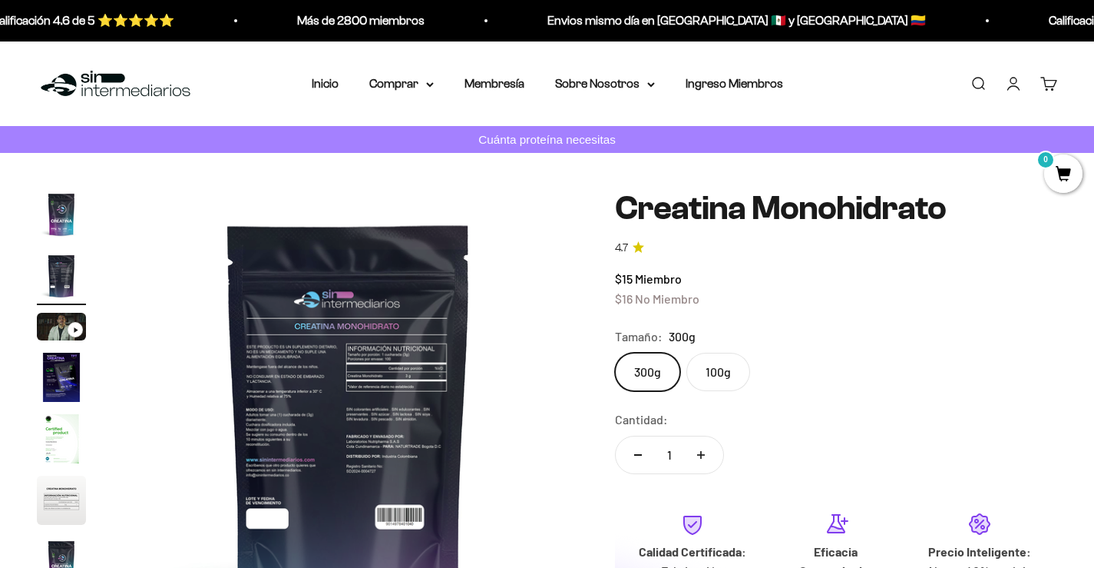
scroll to position [0, 474]
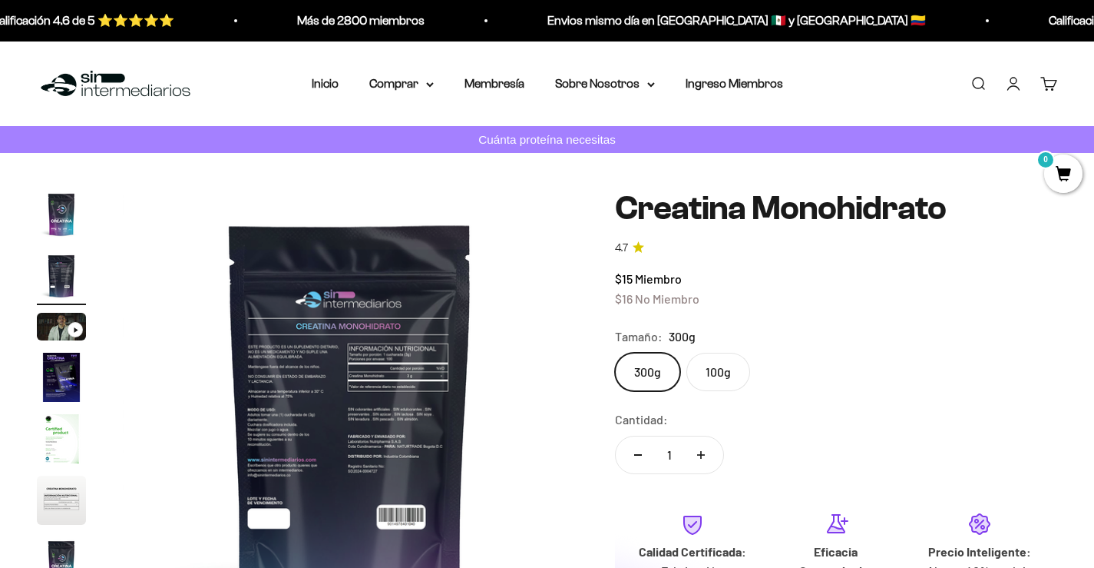
click at [64, 215] on img "Ir al artículo 1" at bounding box center [61, 214] width 49 height 49
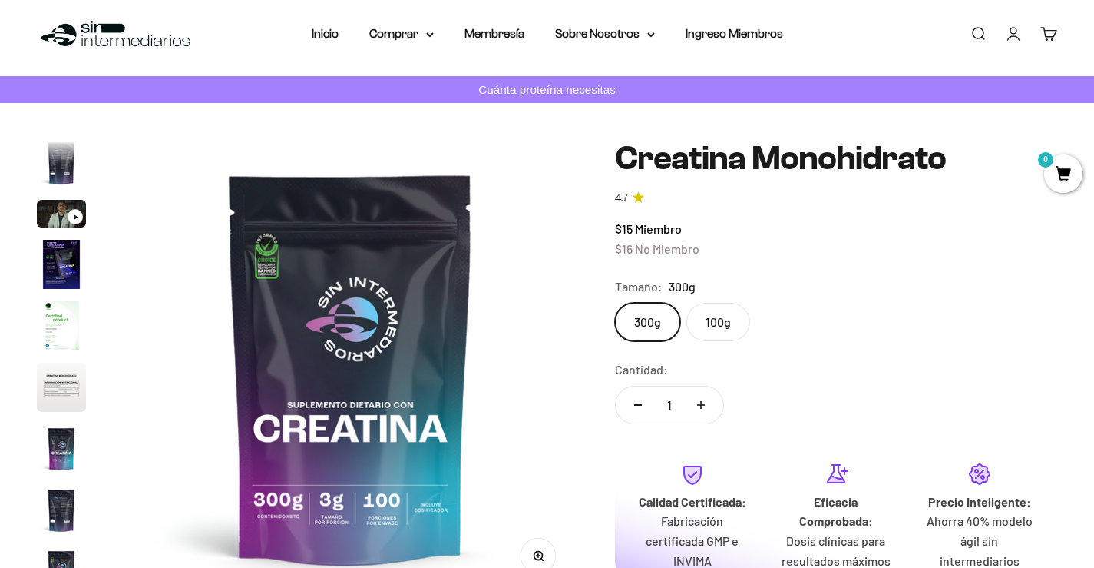
scroll to position [77, 0]
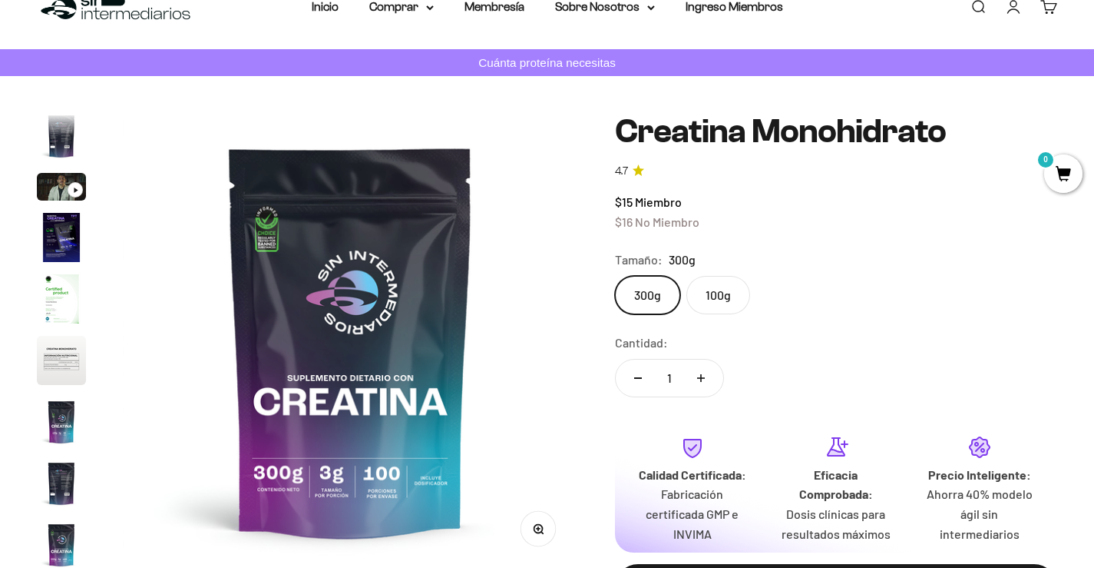
click at [741, 289] on label "100g" at bounding box center [719, 295] width 64 height 38
click at [615, 276] on input "100g" at bounding box center [614, 275] width 1 height 1
